Goal: Information Seeking & Learning: Learn about a topic

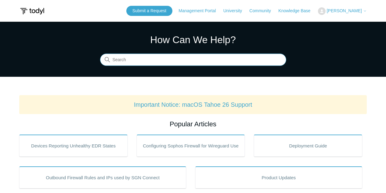
click at [123, 64] on input "Search" at bounding box center [193, 60] width 186 height 12
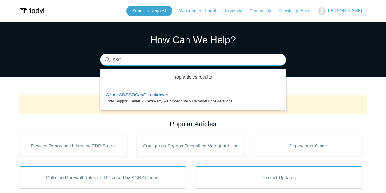
type input "SSO"
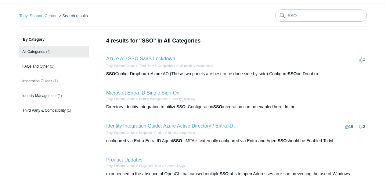
scroll to position [31, 0]
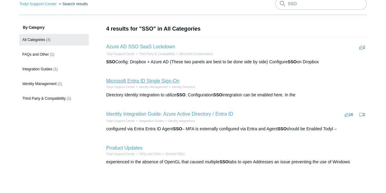
click at [160, 81] on link "Microsoft Entra ID Single Sign-On" at bounding box center [142, 80] width 73 height 5
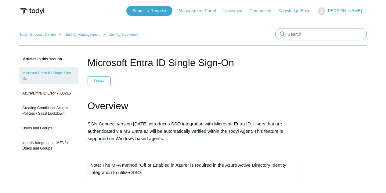
click at [300, 35] on input "Search" at bounding box center [321, 34] width 92 height 12
type input "SSO"
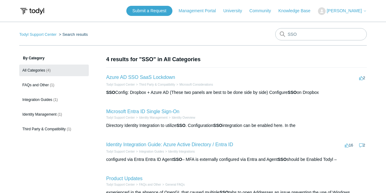
scroll to position [31, 0]
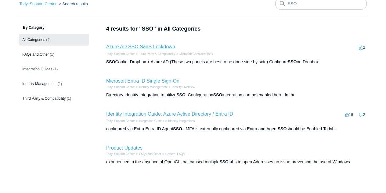
click at [126, 44] on link "Azure AD SSO SaaS Lockdown" at bounding box center [140, 46] width 69 height 5
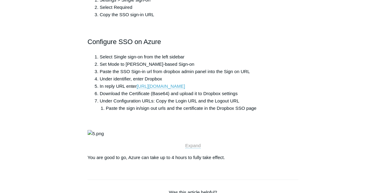
scroll to position [977, 0]
